Goal: Task Accomplishment & Management: Manage account settings

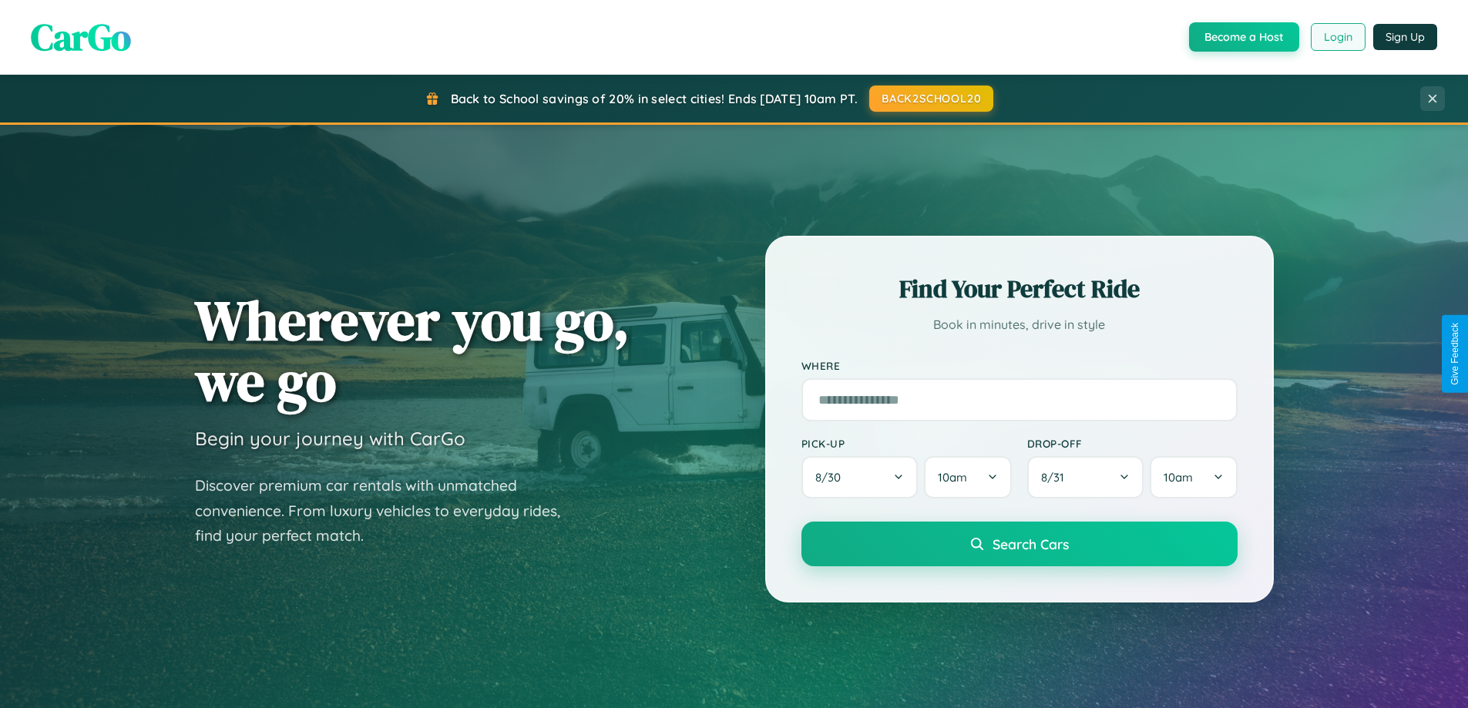
click at [1337, 37] on button "Login" at bounding box center [1338, 37] width 55 height 28
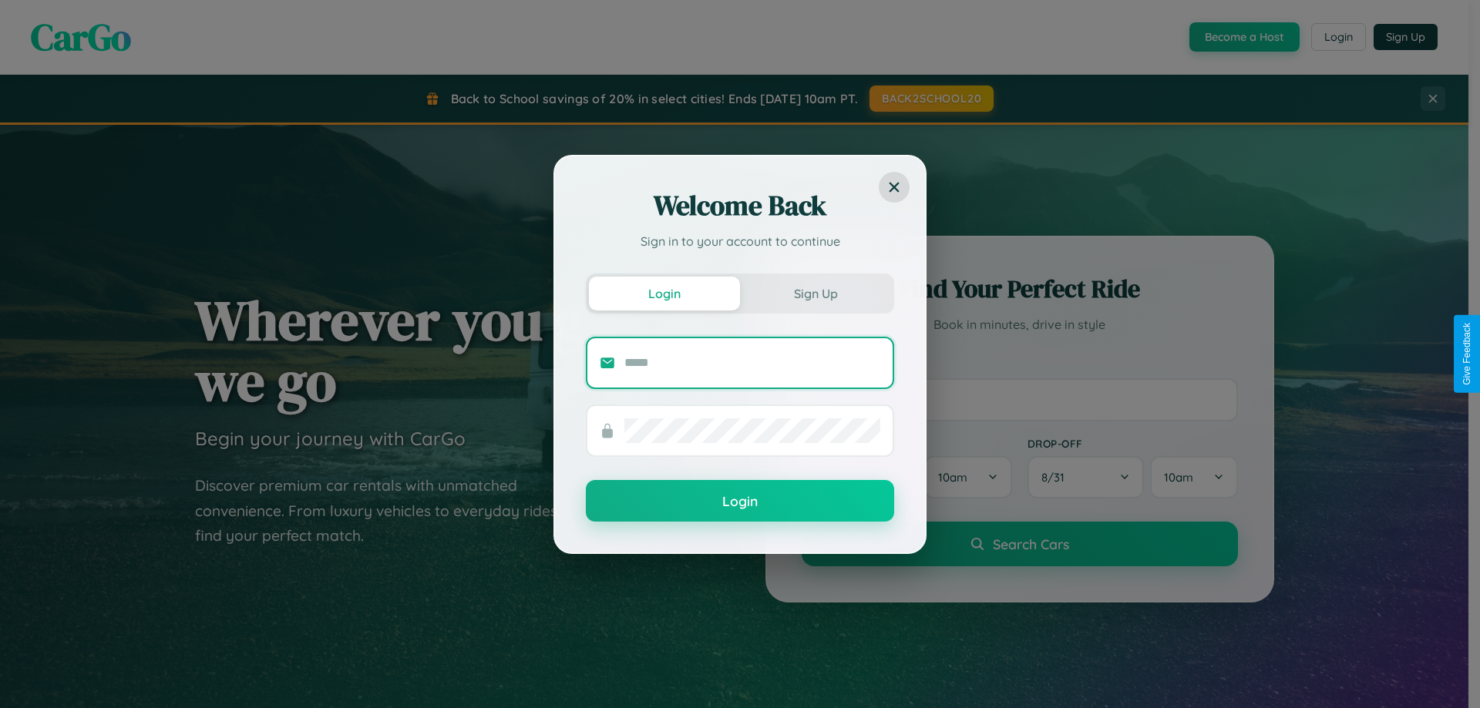
click at [752, 362] on input "text" at bounding box center [752, 363] width 256 height 25
type input "**********"
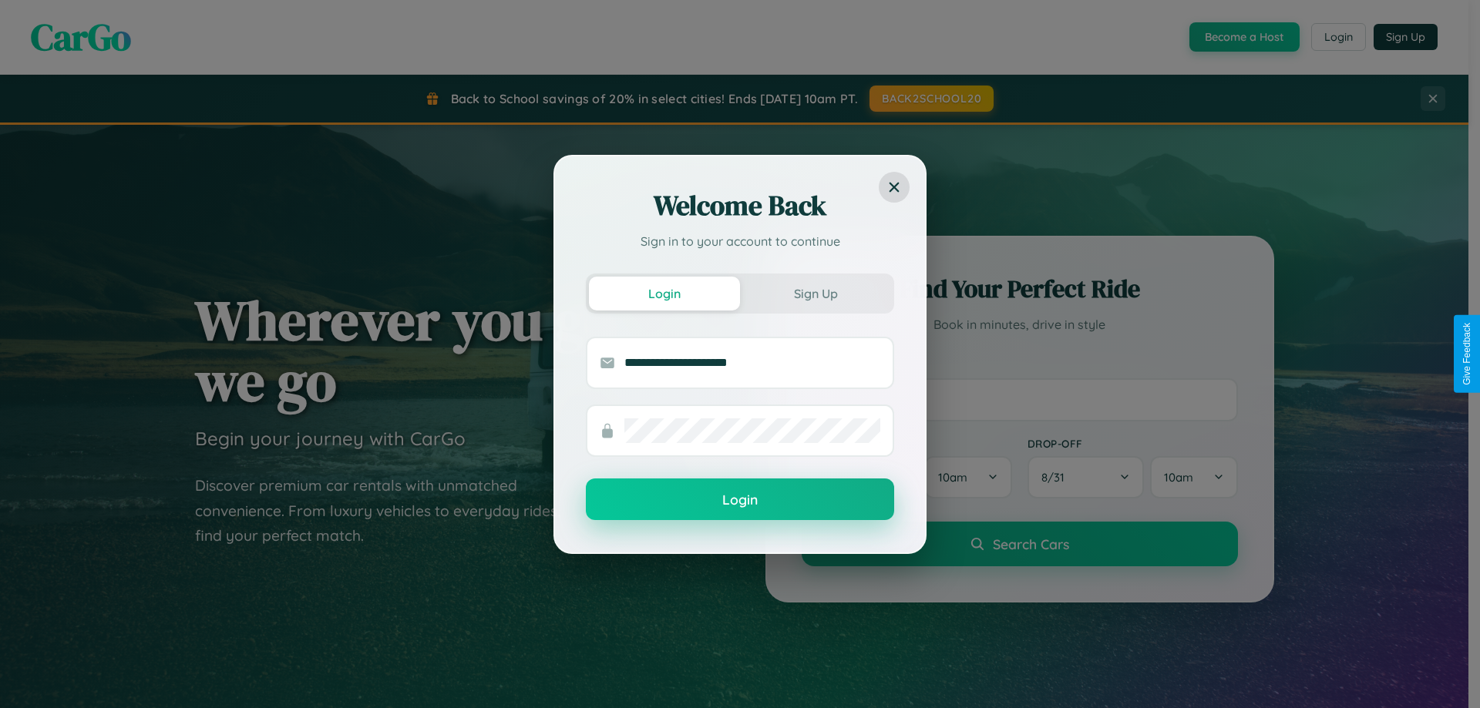
click at [740, 500] on button "Login" at bounding box center [740, 500] width 308 height 42
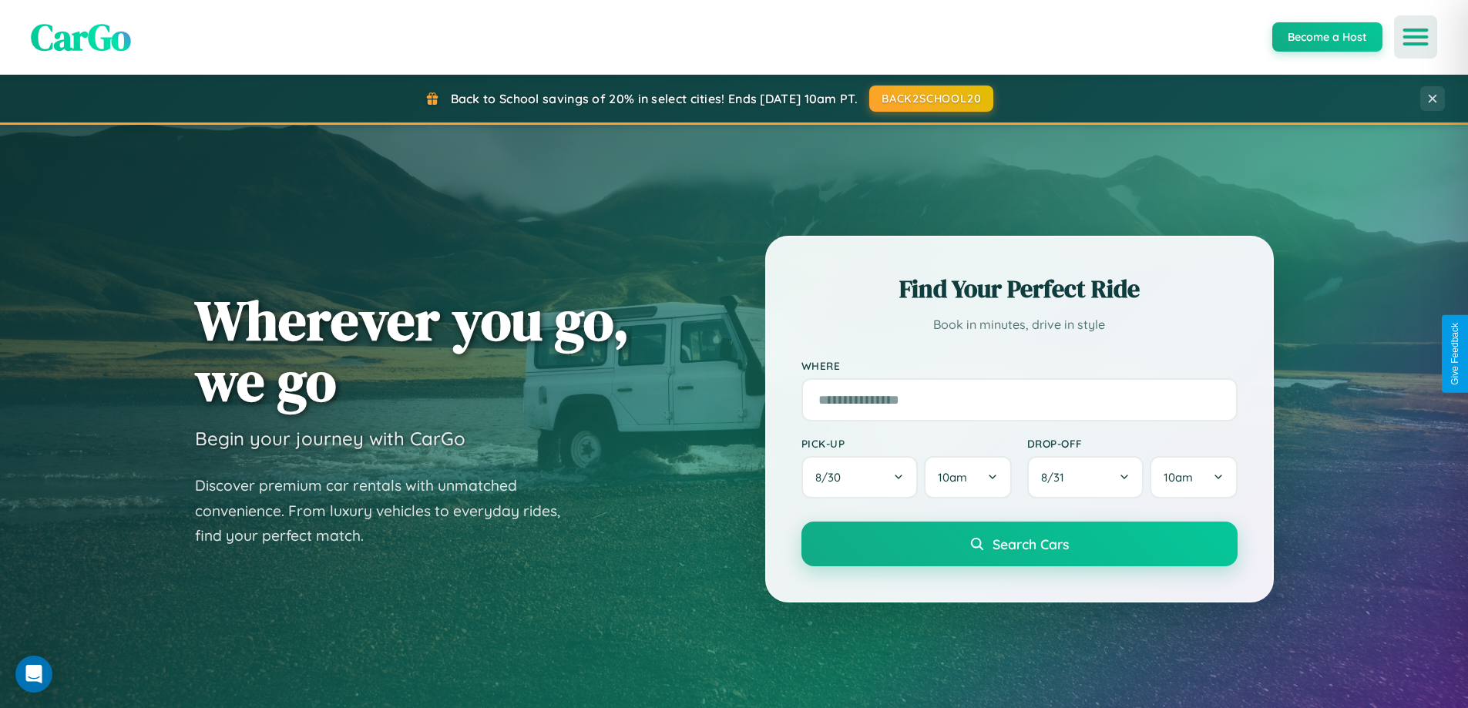
click at [1416, 37] on icon "Open menu" at bounding box center [1416, 37] width 22 height 14
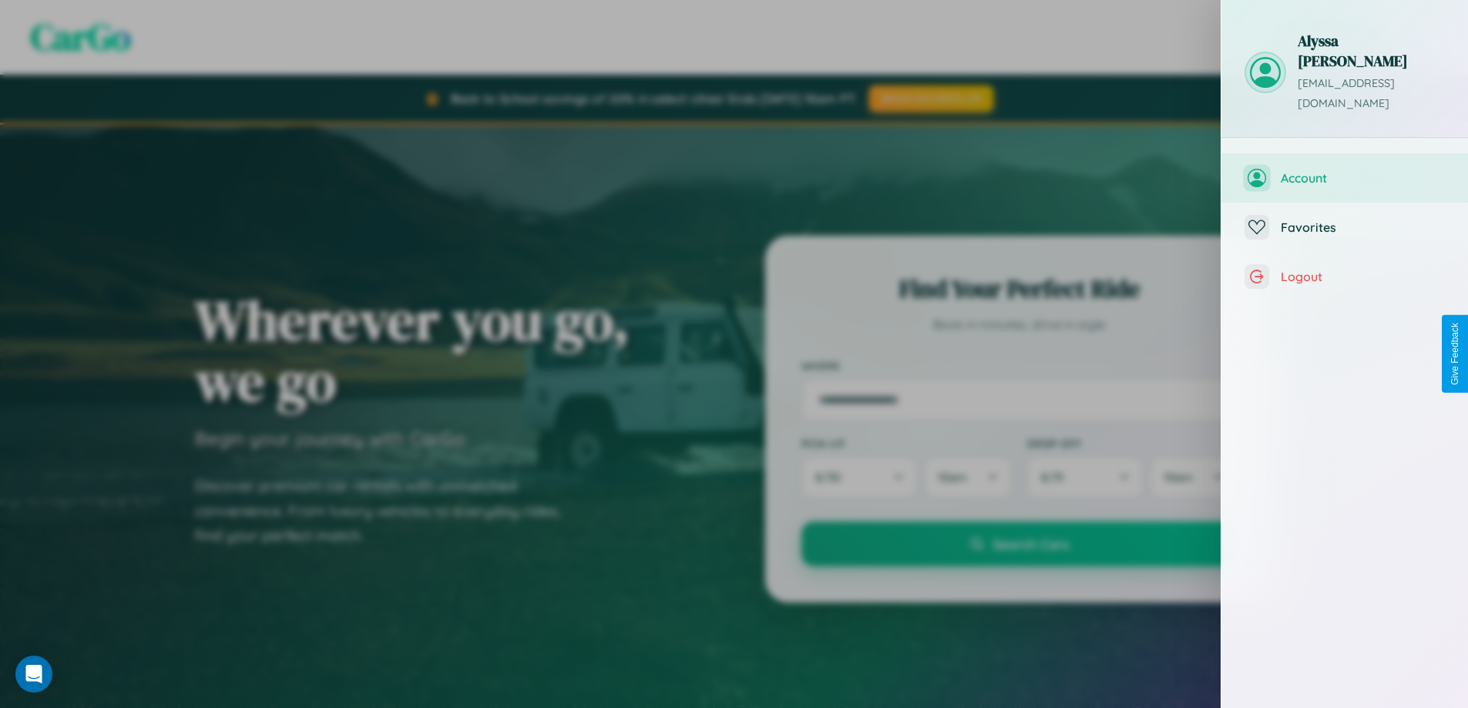
click at [1345, 170] on span "Account" at bounding box center [1363, 177] width 164 height 15
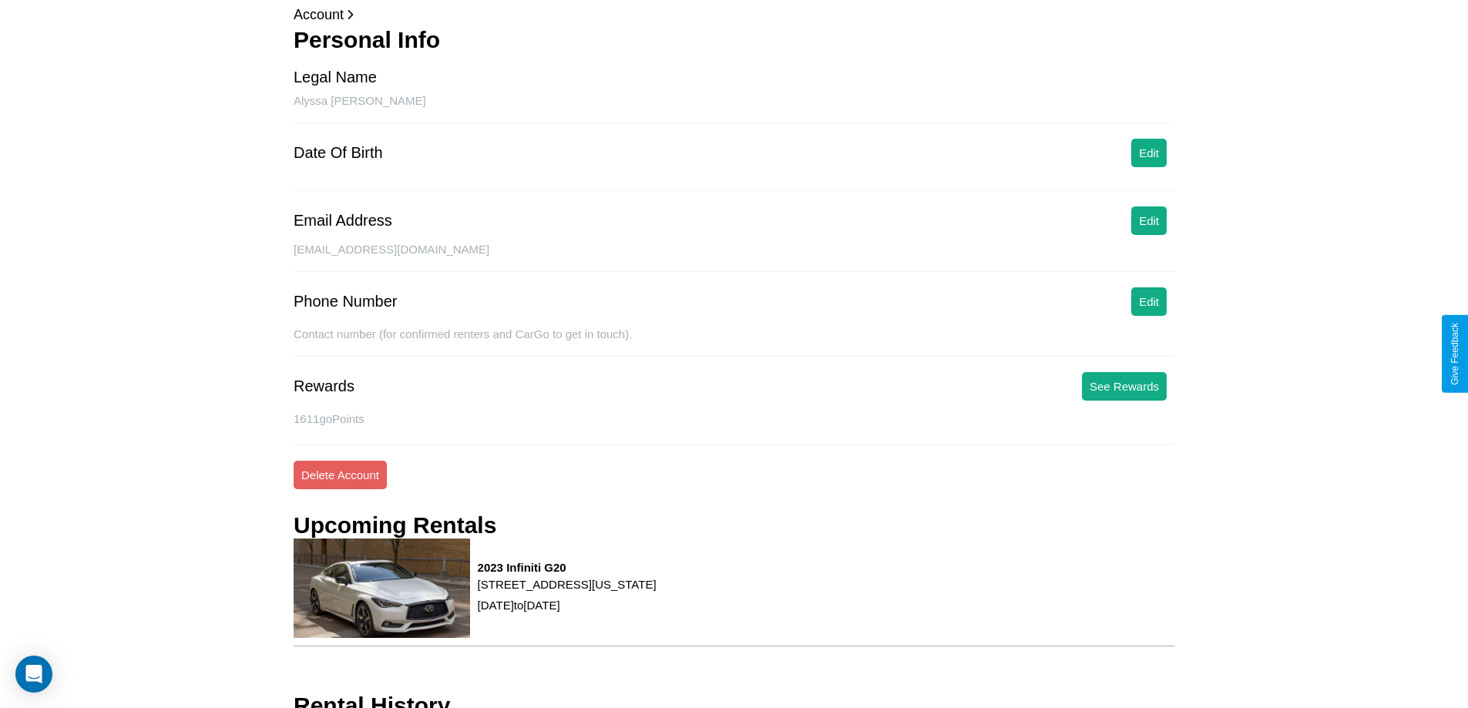
scroll to position [145, 0]
